Goal: Task Accomplishment & Management: Manage account settings

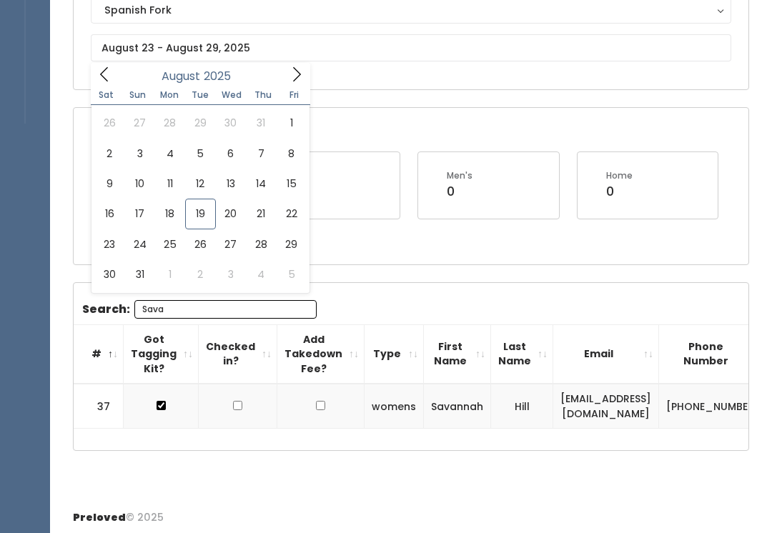
type input "[DATE] to [DATE]"
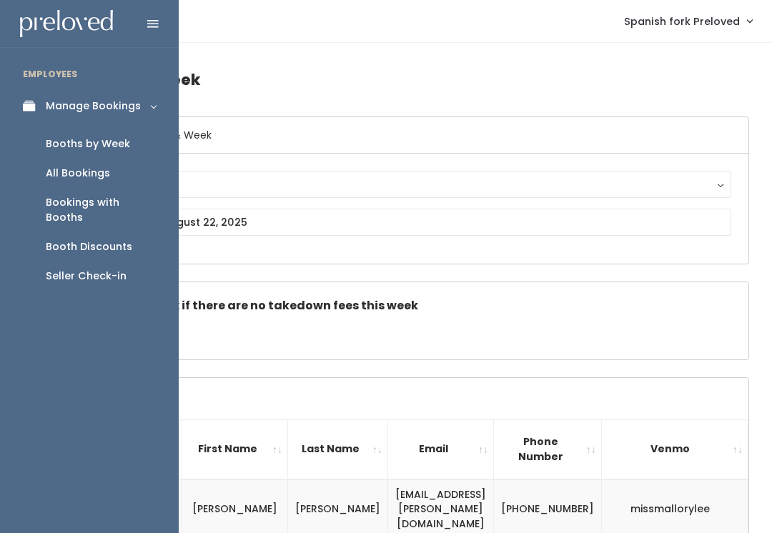
click at [125, 232] on link "Booth Discounts" at bounding box center [89, 246] width 179 height 29
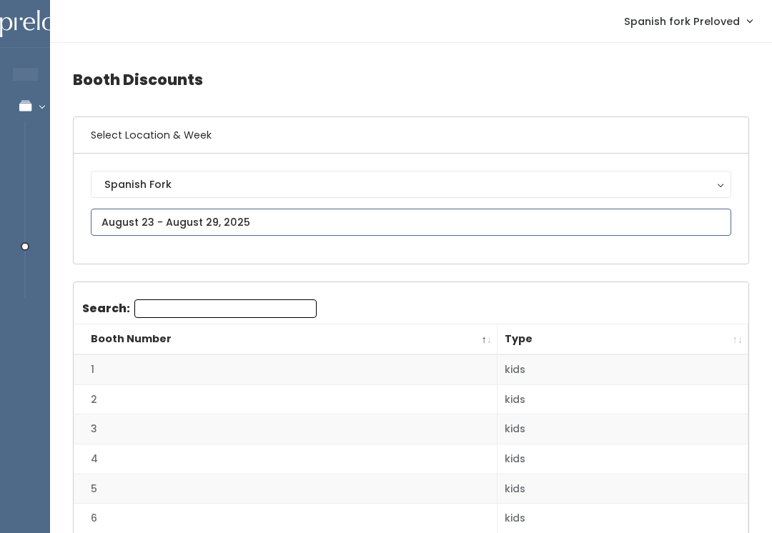
click at [600, 222] on input "text" at bounding box center [411, 222] width 640 height 27
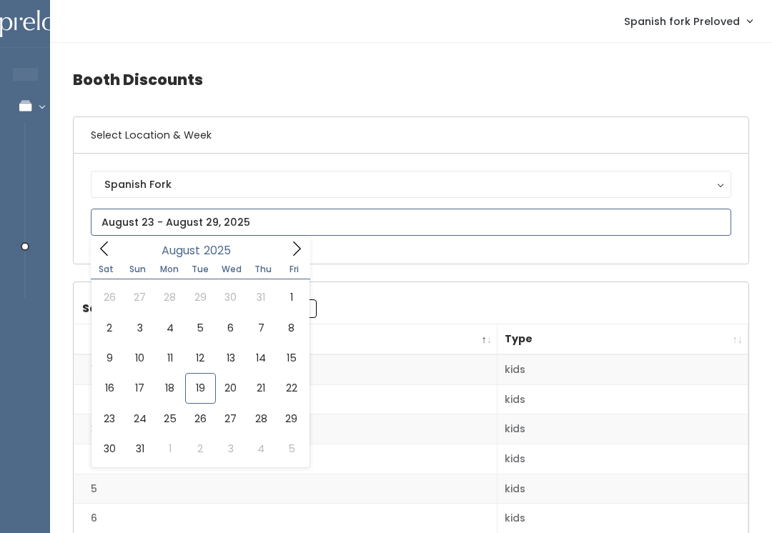
type input "August 16 to August 22"
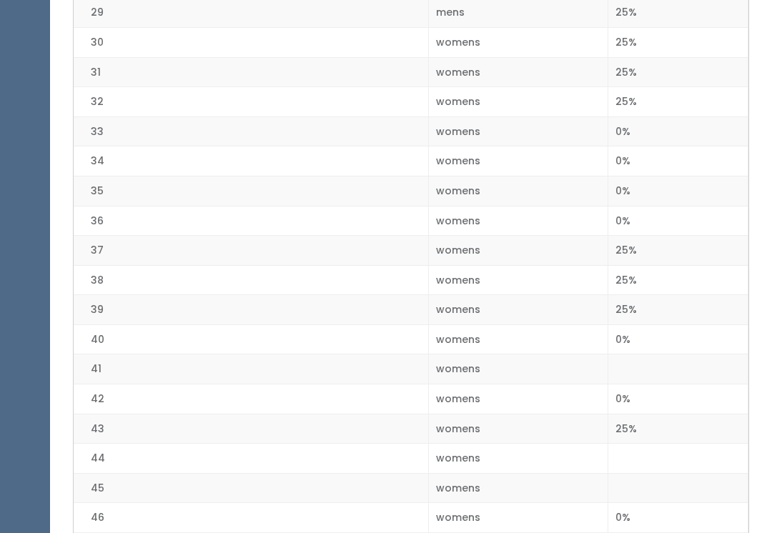
scroll to position [1188, 0]
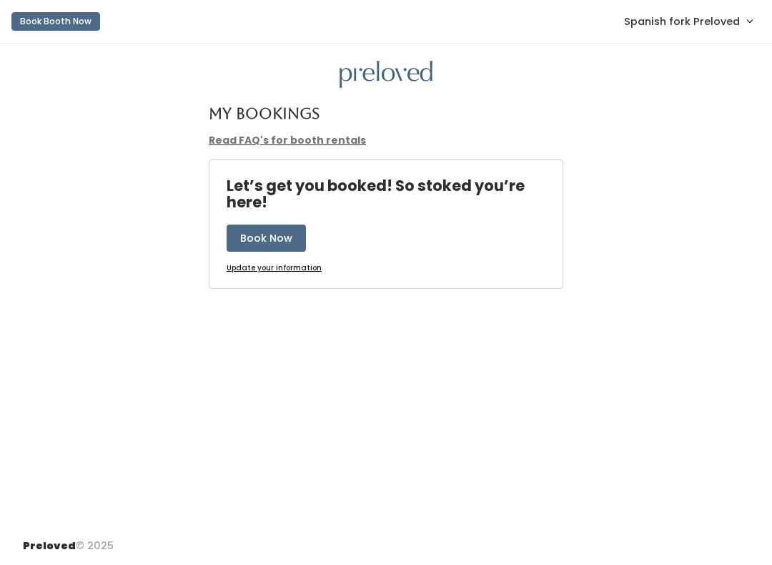
click at [735, 31] on link "Spanish fork Preloved" at bounding box center [688, 21] width 157 height 31
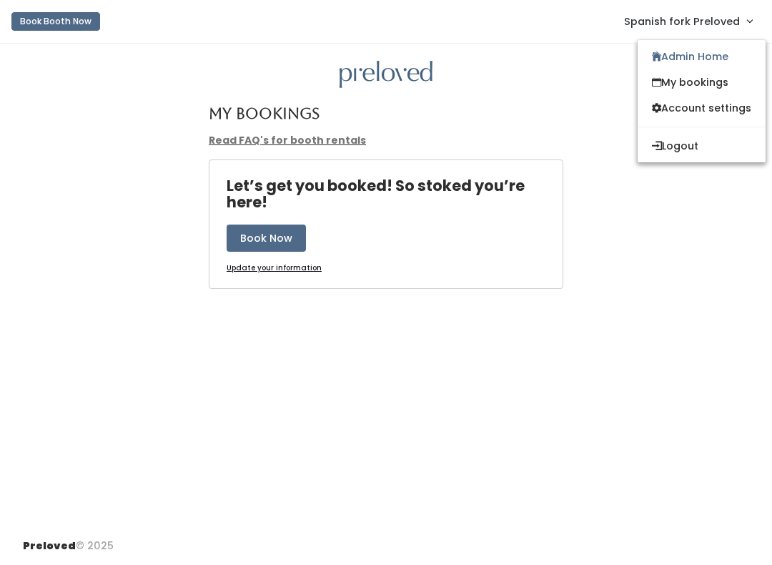
click at [718, 49] on link "Admin Home" at bounding box center [701, 57] width 128 height 26
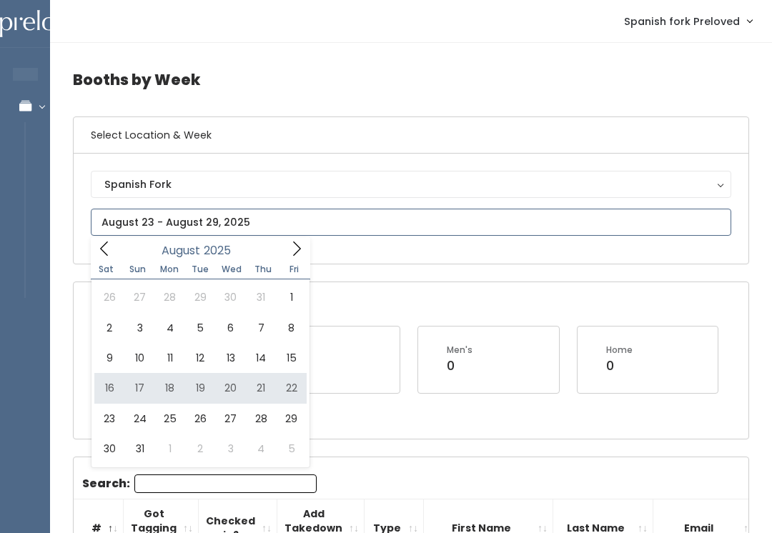
type input "[DATE] to [DATE]"
